Goal: Information Seeking & Learning: Learn about a topic

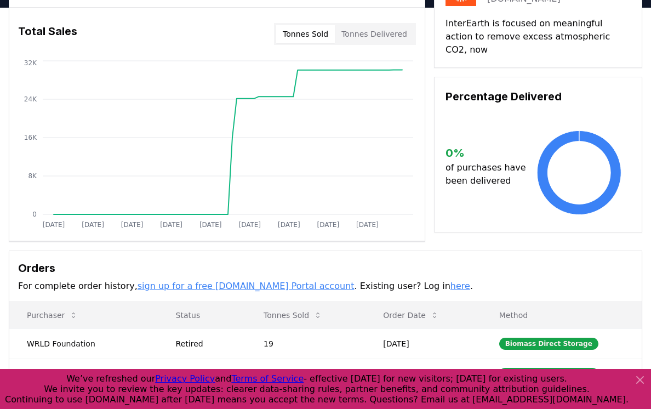
scroll to position [283, 0]
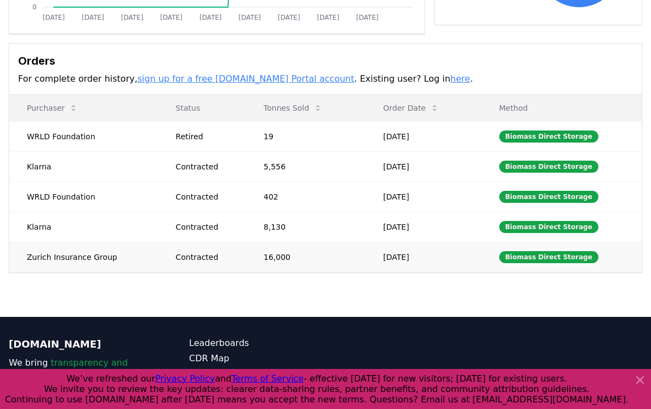
click at [314, 259] on td "16,000" at bounding box center [306, 257] width 120 height 30
click at [84, 262] on td "Zurich Insurance Group" at bounding box center [83, 257] width 149 height 30
